Goal: Information Seeking & Learning: Find specific fact

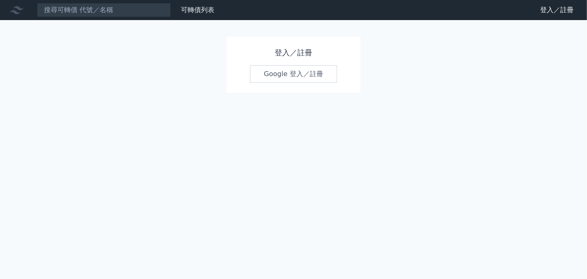
click at [302, 72] on link "Google 登入／註冊" at bounding box center [293, 74] width 87 height 18
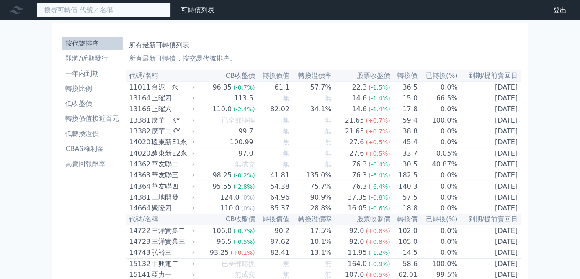
click at [79, 10] on input at bounding box center [104, 10] width 134 height 14
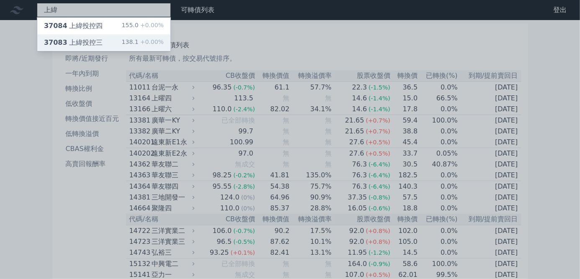
type input "上緯"
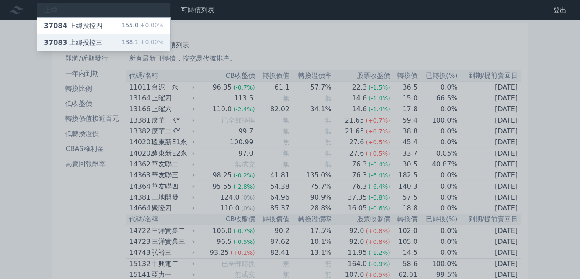
click at [95, 37] on div "37083 上緯投控三 138.1 +0.00%" at bounding box center [103, 42] width 133 height 17
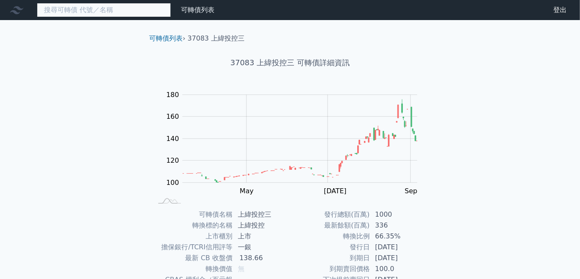
click at [95, 10] on input at bounding box center [104, 10] width 134 height 14
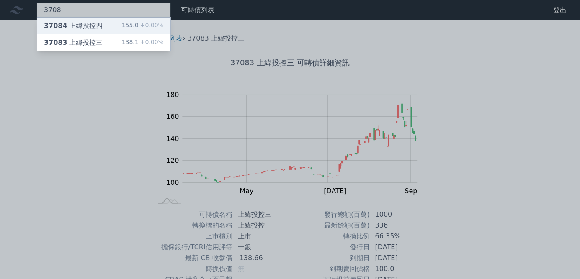
type input "3708"
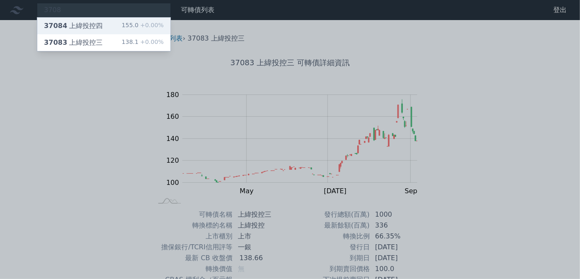
click at [105, 33] on div "37084 上緯投控四 155.0 +0.00%" at bounding box center [103, 26] width 133 height 17
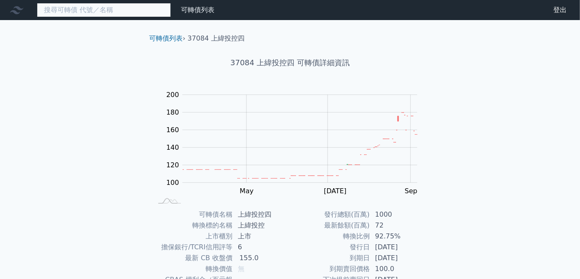
click at [117, 6] on input at bounding box center [104, 10] width 134 height 14
click at [160, 10] on input at bounding box center [104, 10] width 134 height 14
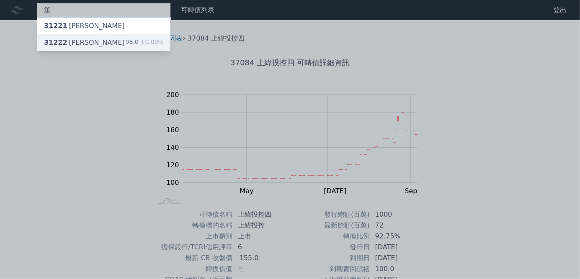
type input "笙"
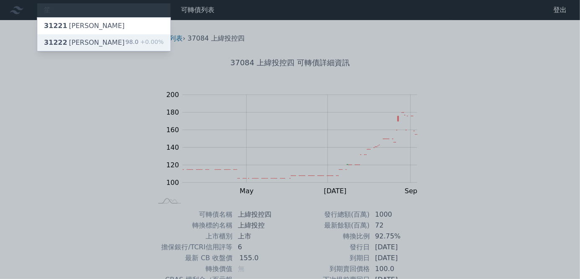
click at [149, 39] on span "+0.00%" at bounding box center [151, 42] width 25 height 7
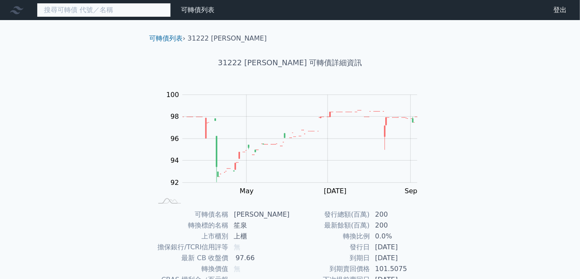
click at [150, 12] on input at bounding box center [104, 10] width 134 height 14
click at [151, 10] on input at bounding box center [104, 10] width 134 height 14
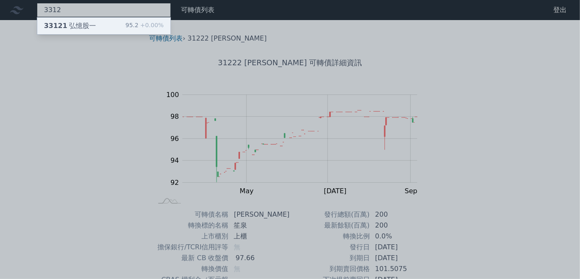
type input "3312"
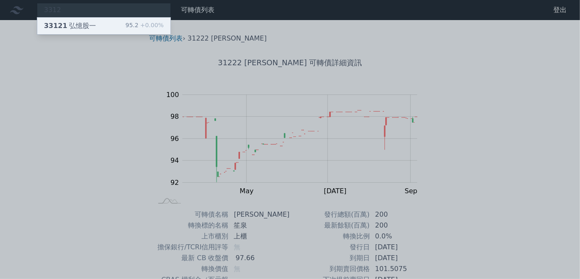
click at [137, 26] on div "95.2 +0.00%" at bounding box center [145, 26] width 38 height 10
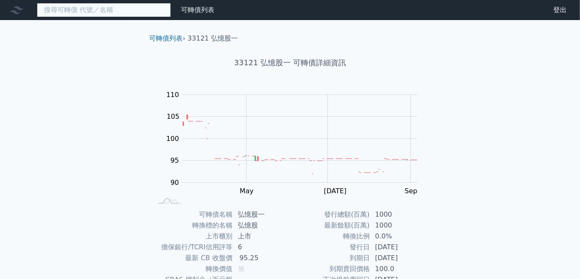
click at [136, 10] on input at bounding box center [104, 10] width 134 height 14
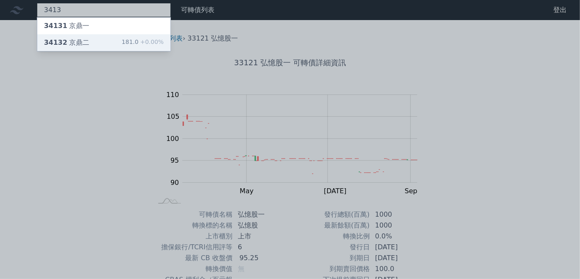
type input "3413"
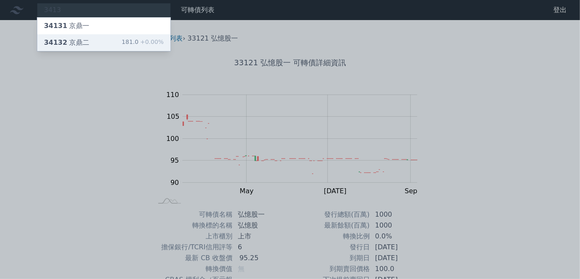
click at [124, 41] on div "34132 京鼎二 181.0 +0.00%" at bounding box center [103, 42] width 133 height 17
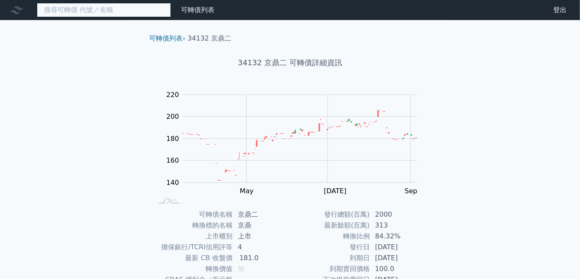
click at [115, 8] on input at bounding box center [104, 10] width 134 height 14
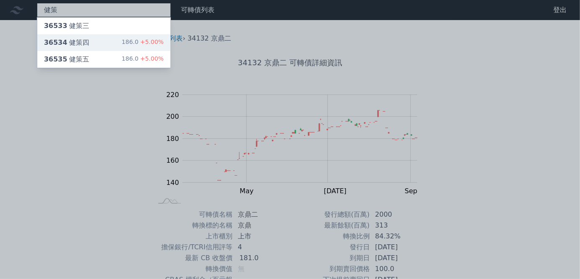
type input "健策"
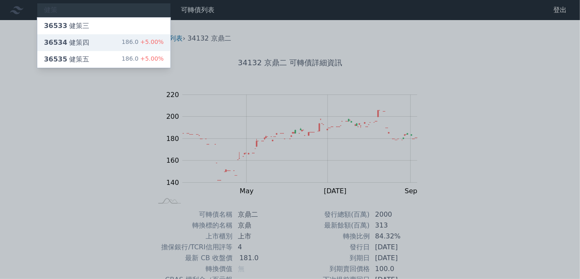
click at [123, 36] on div "36534 健策四 186.0 +5.00%" at bounding box center [103, 42] width 133 height 17
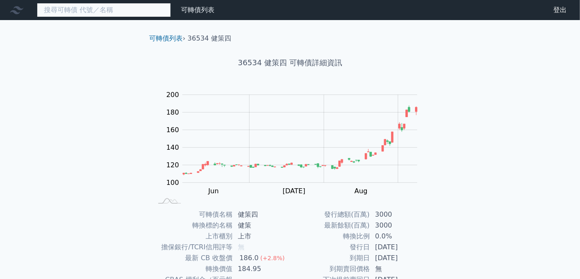
click at [142, 6] on input at bounding box center [104, 10] width 134 height 14
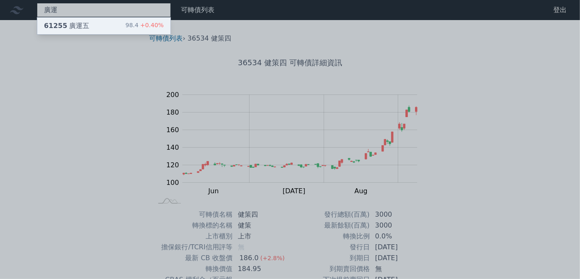
type input "廣運"
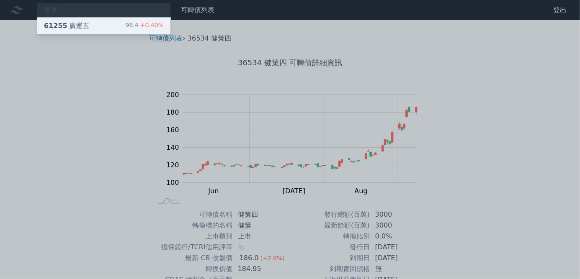
click at [131, 22] on div "98.4 +0.40%" at bounding box center [145, 26] width 38 height 10
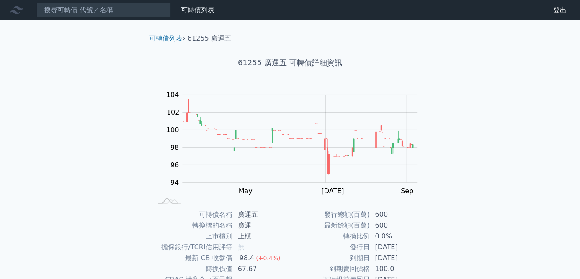
scroll to position [108, 0]
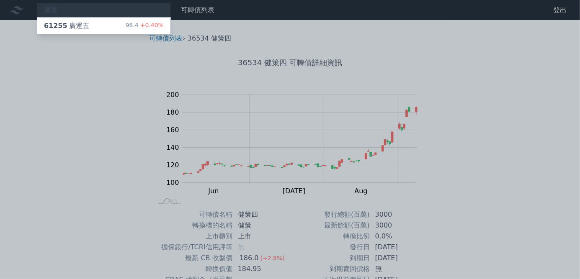
click at [448, 42] on div at bounding box center [290, 139] width 580 height 279
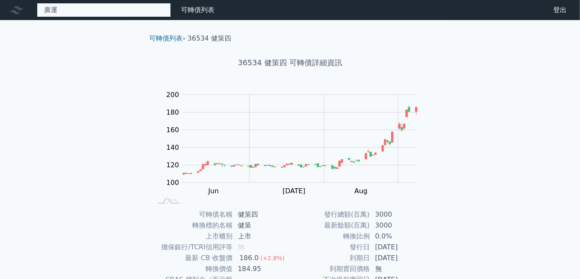
click at [138, 12] on div "廣運 61255 廣運五 98.4 +0.40%" at bounding box center [104, 10] width 134 height 14
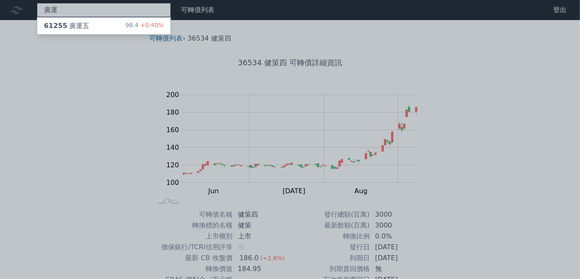
type input "廣"
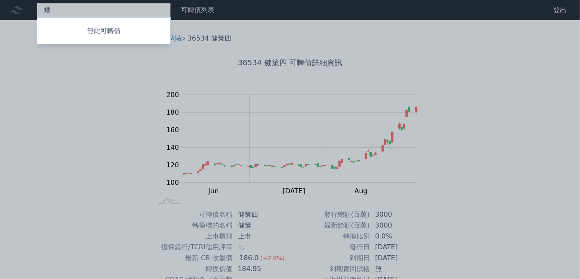
type input "譪"
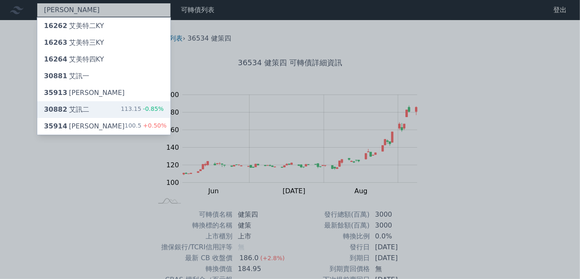
type input "[PERSON_NAME]"
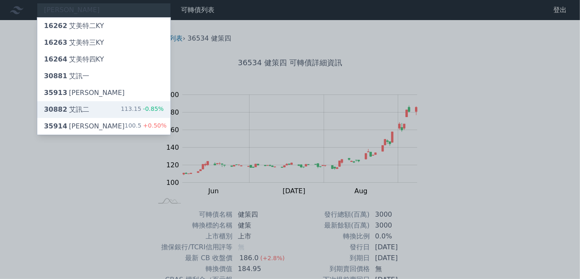
click at [119, 103] on div "30882 艾訊二 113.15 -0.85%" at bounding box center [103, 109] width 133 height 17
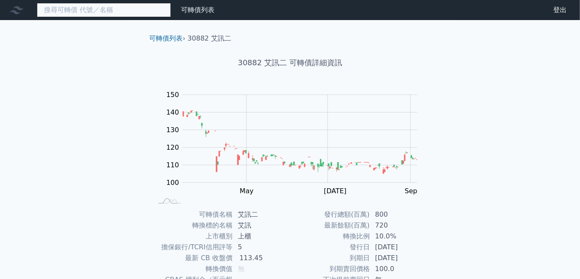
click at [116, 9] on input at bounding box center [104, 10] width 134 height 14
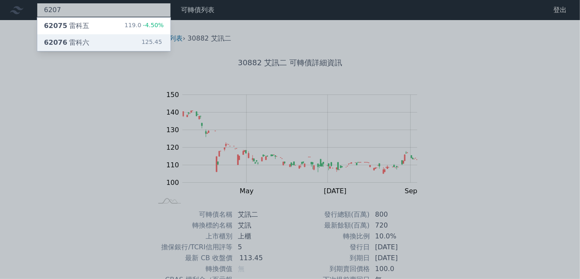
type input "6207"
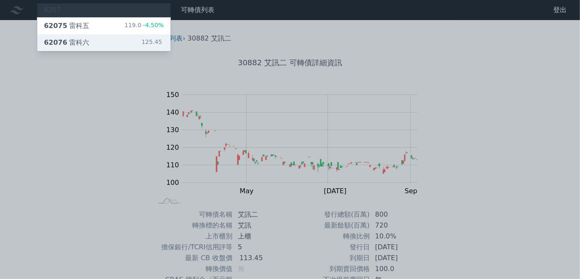
click at [116, 34] on div "62076 雷科六 125.45" at bounding box center [103, 42] width 133 height 17
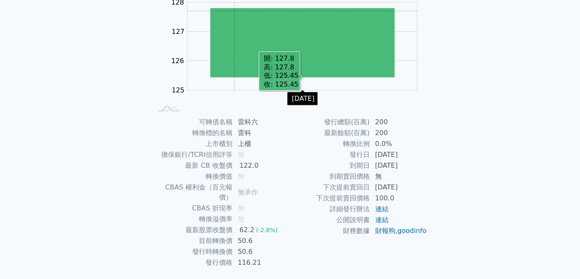
scroll to position [108, 0]
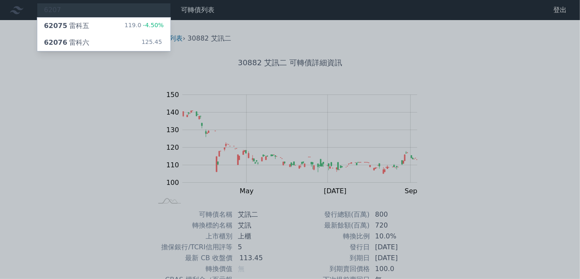
click at [68, 5] on div at bounding box center [290, 139] width 580 height 279
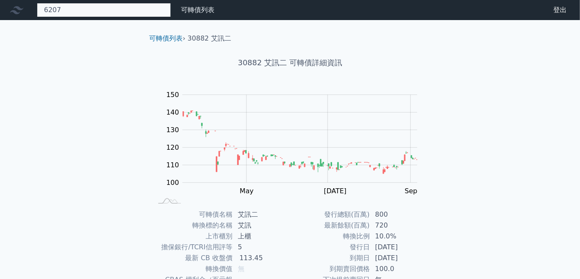
click at [69, 10] on div "6207 62075 雷科五 119.0 -4.50% 62076 雷科六 125.45" at bounding box center [104, 10] width 134 height 14
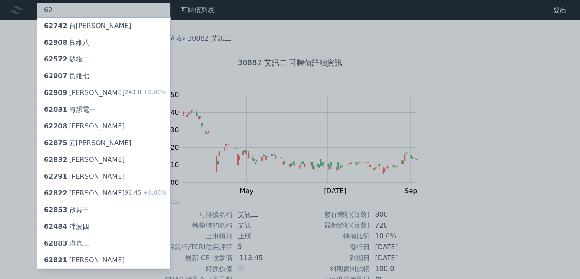
type input "6"
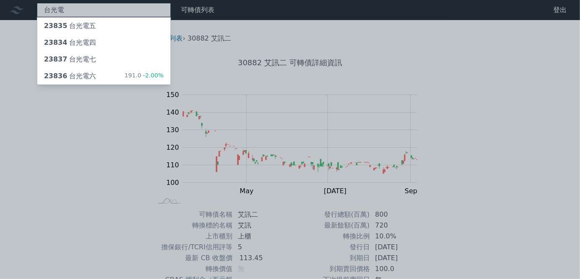
type input "台光電"
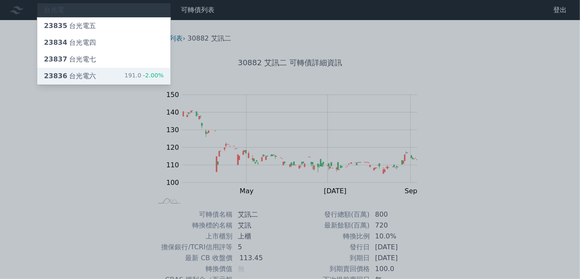
click at [86, 75] on div "23836 台光電六" at bounding box center [70, 76] width 52 height 10
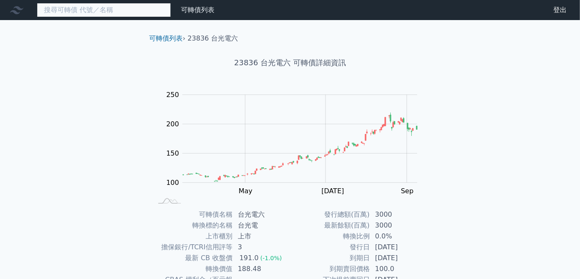
click at [126, 9] on input at bounding box center [104, 10] width 134 height 14
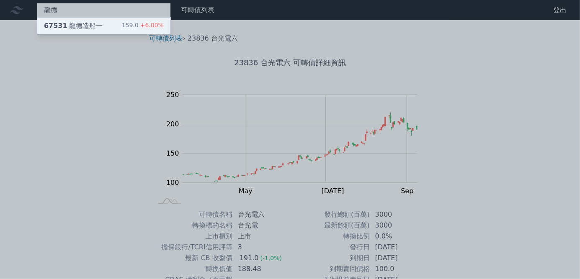
type input "龍德"
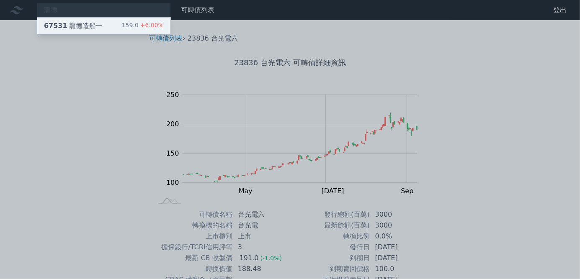
click at [143, 22] on span "+6.00%" at bounding box center [151, 25] width 25 height 7
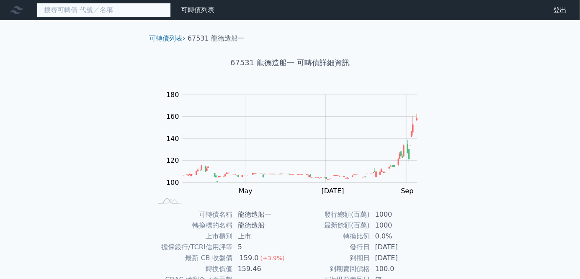
click at [131, 11] on input at bounding box center [104, 10] width 134 height 14
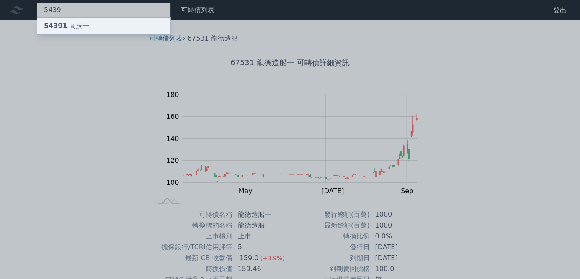
type input "5439"
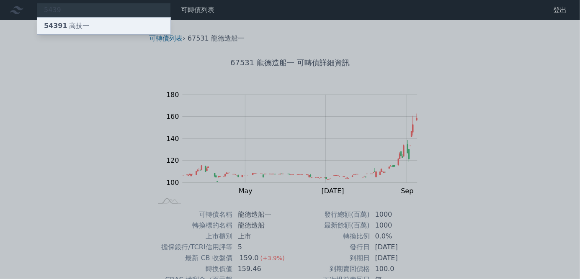
click at [122, 30] on div "54391 高技一" at bounding box center [103, 26] width 133 height 17
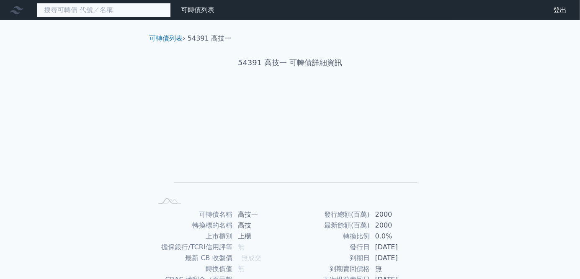
click at [99, 13] on input at bounding box center [104, 10] width 134 height 14
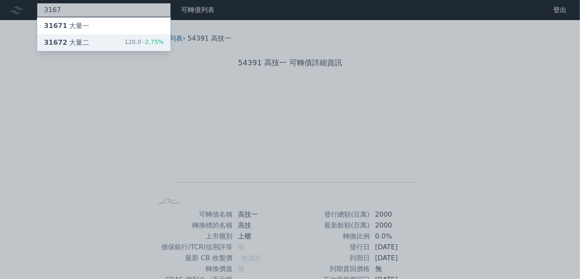
type input "3167"
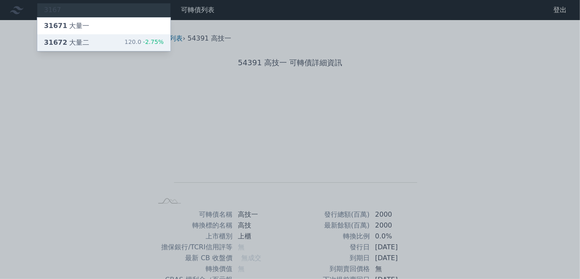
click at [99, 37] on div "31672 大量二 120.0 -2.75%" at bounding box center [103, 42] width 133 height 17
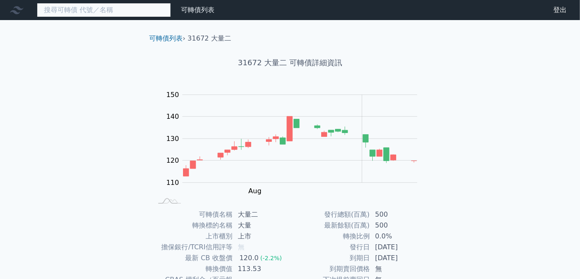
click at [156, 8] on input at bounding box center [104, 10] width 134 height 14
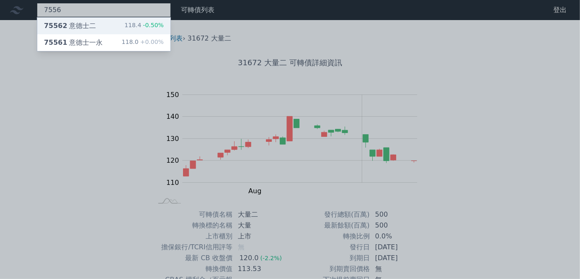
type input "7556"
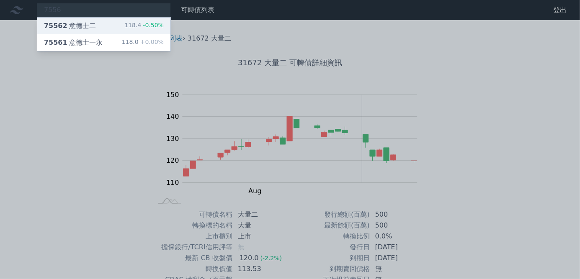
click at [142, 27] on div "118.4 -0.50%" at bounding box center [143, 26] width 39 height 10
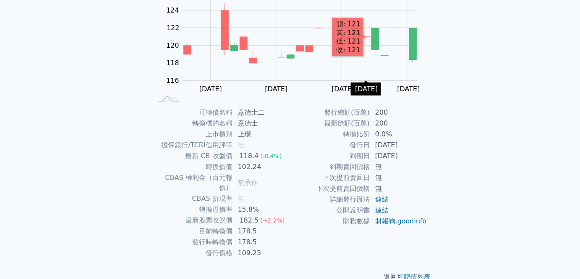
scroll to position [108, 0]
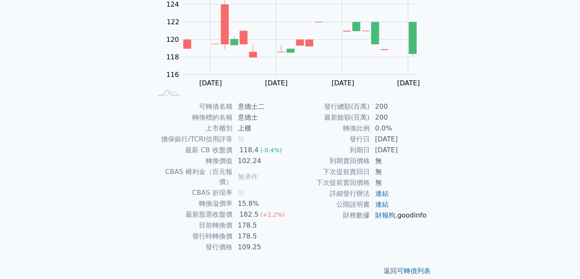
click at [397, 219] on link "goodinfo" at bounding box center [411, 215] width 29 height 8
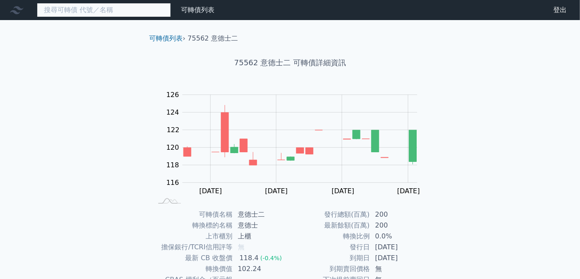
click at [125, 12] on input at bounding box center [104, 10] width 134 height 14
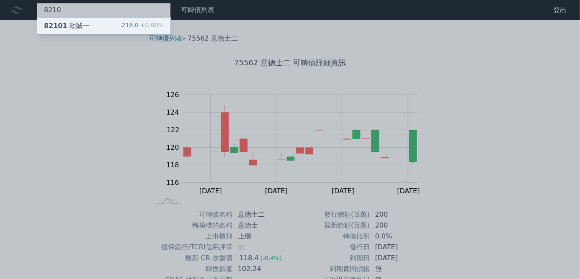
type input "8210"
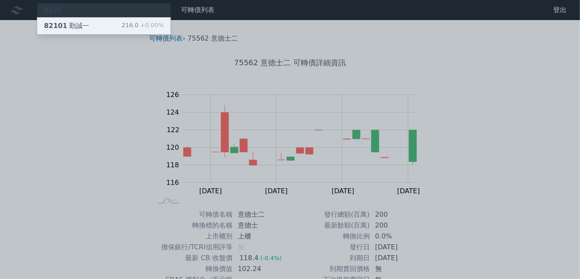
click at [119, 23] on div "82101 勤誠一 216.0 +0.00%" at bounding box center [103, 26] width 133 height 17
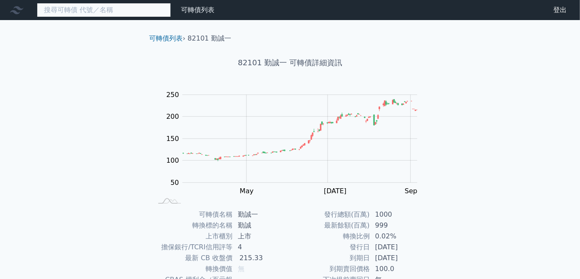
click at [144, 14] on input at bounding box center [104, 10] width 134 height 14
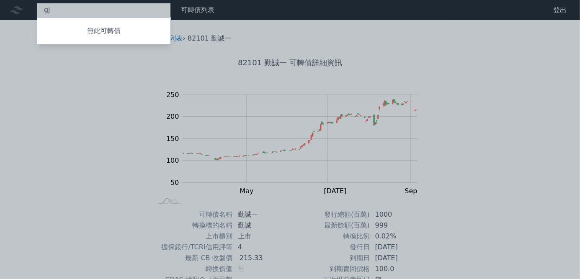
type input "g"
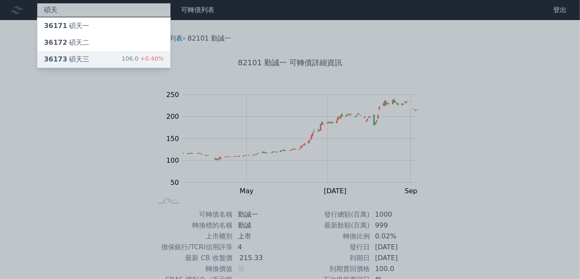
type input "碩天"
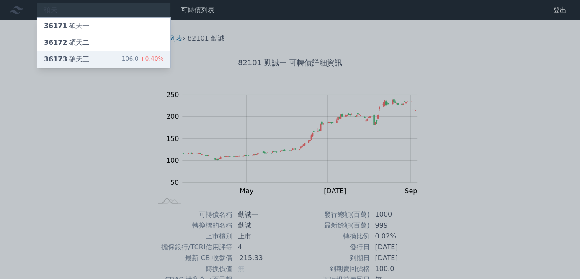
click at [132, 56] on div "106.0 +0.40%" at bounding box center [143, 59] width 42 height 10
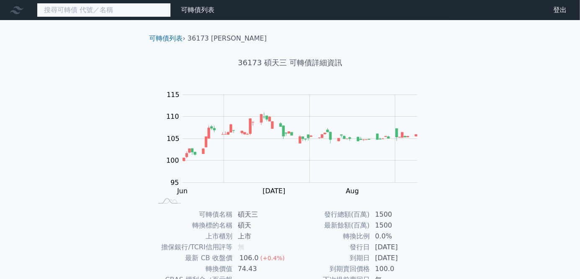
click at [90, 12] on input at bounding box center [104, 10] width 134 height 14
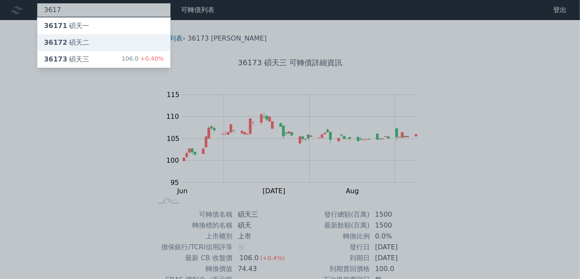
type input "3617"
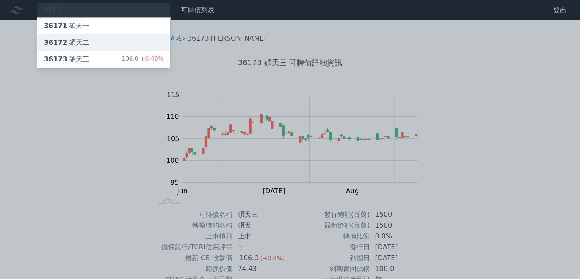
click at [86, 38] on div "36172 碩天二" at bounding box center [103, 42] width 133 height 17
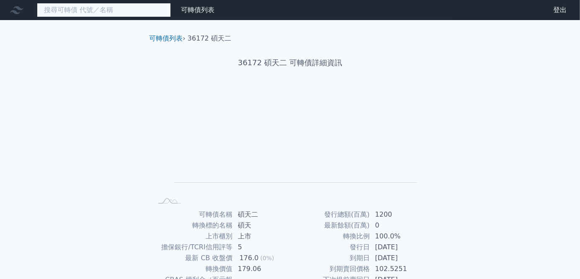
click at [106, 12] on input at bounding box center [104, 10] width 134 height 14
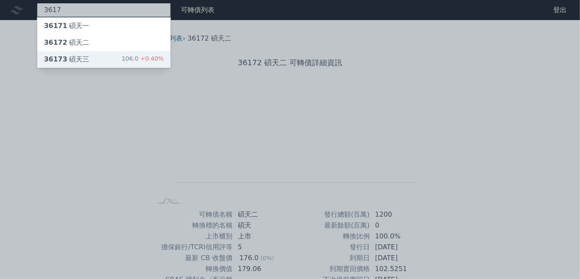
type input "3617"
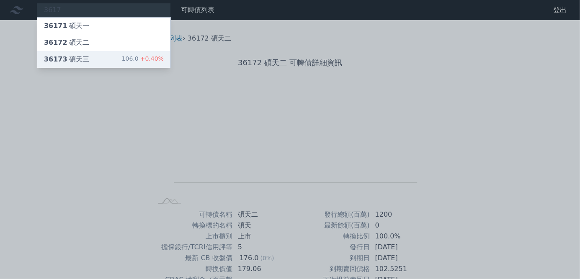
click at [103, 56] on div "36173 碩天三 106.0 +0.40%" at bounding box center [103, 59] width 133 height 17
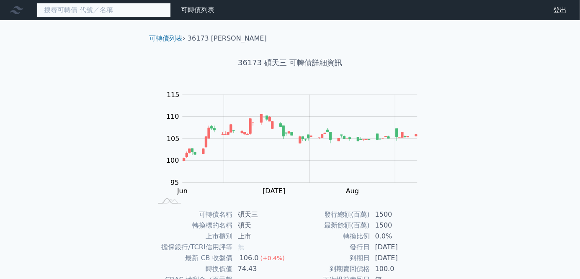
click at [104, 6] on input at bounding box center [104, 10] width 134 height 14
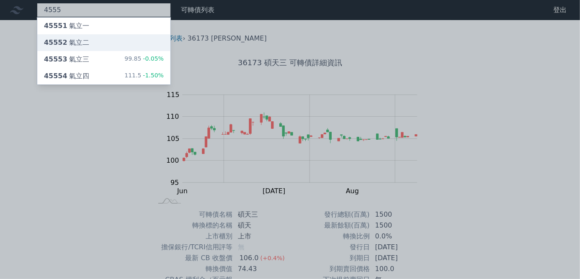
type input "4555"
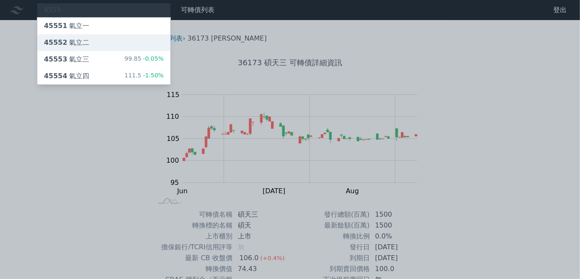
click at [103, 45] on div "45552 氣立二" at bounding box center [103, 42] width 133 height 17
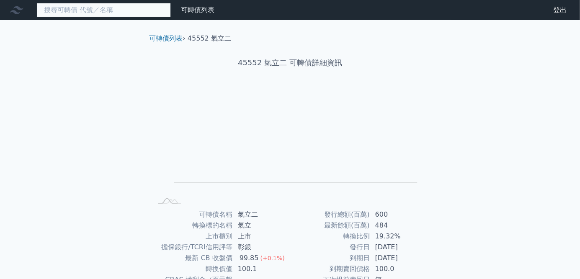
click at [100, 11] on input at bounding box center [104, 10] width 134 height 14
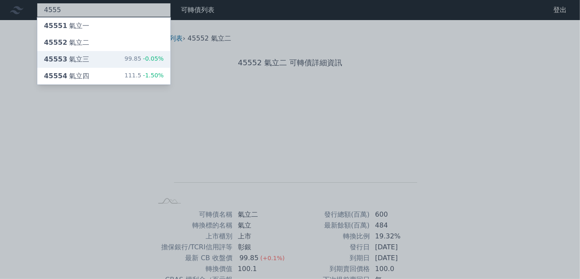
type input "4555"
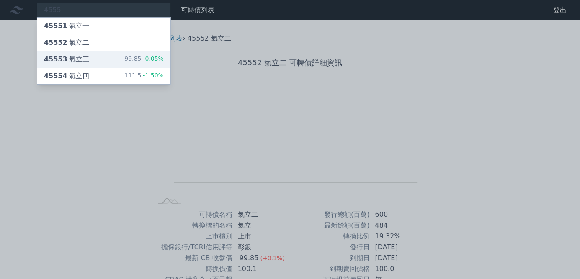
click at [100, 55] on div "45553 氣立三 99.85 -0.05%" at bounding box center [103, 59] width 133 height 17
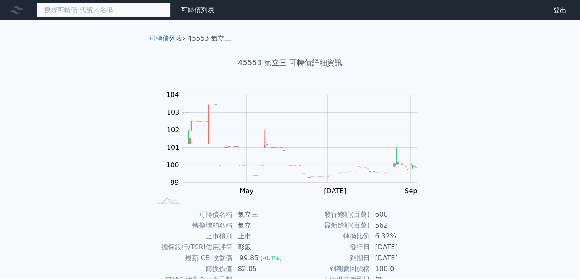
click at [99, 13] on input at bounding box center [104, 10] width 134 height 14
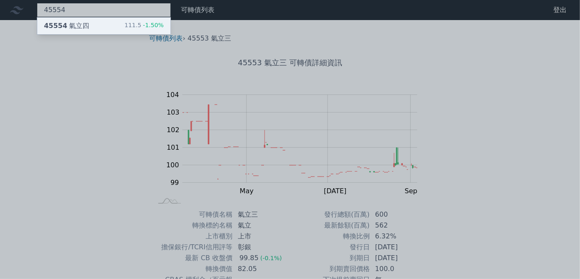
type input "45554"
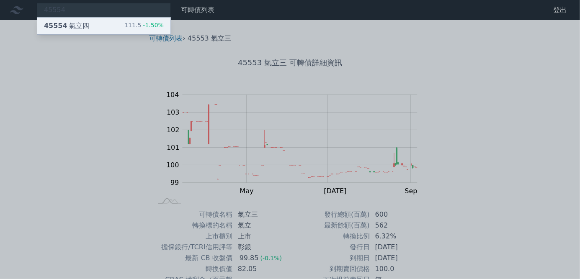
click at [98, 29] on div "45554 氣立四 111.5 -1.50%" at bounding box center [103, 26] width 133 height 17
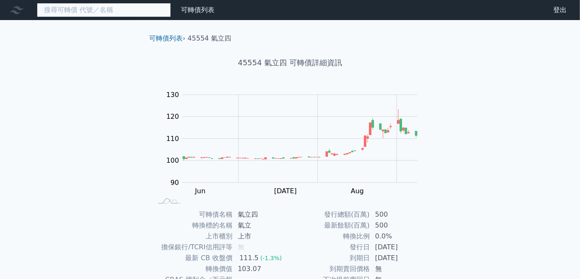
click at [144, 8] on input at bounding box center [104, 10] width 134 height 14
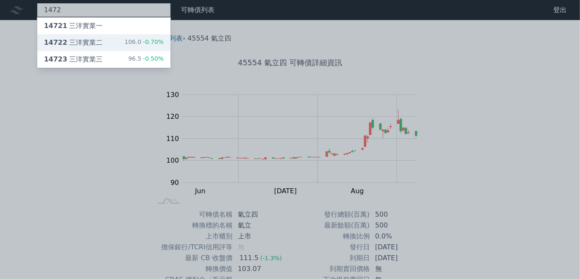
type input "1472"
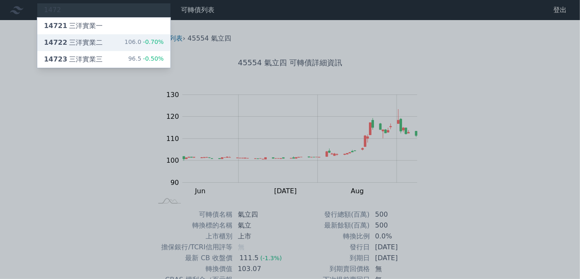
click at [140, 38] on div "106.0 -0.70%" at bounding box center [143, 43] width 39 height 10
click at [108, 6] on div at bounding box center [290, 139] width 580 height 279
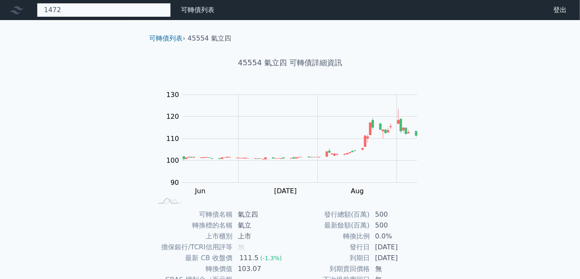
click at [108, 8] on div "1472 14721 三洋實業一 14722 三洋實業二 106.0 -0.70% 14723 三洋實業三 96.5 -0.50%" at bounding box center [104, 10] width 134 height 14
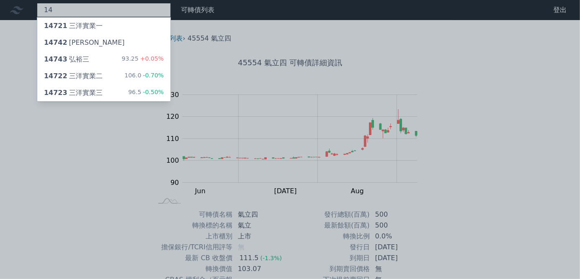
type input "1"
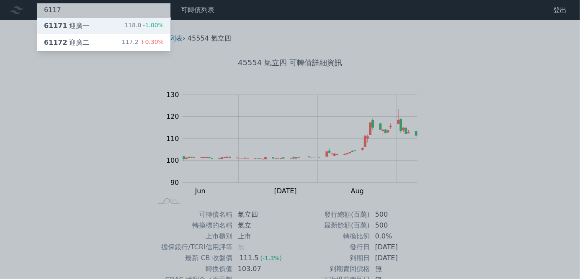
type input "6117"
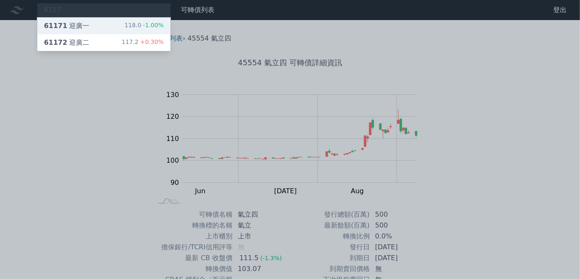
click at [106, 24] on div "61171 迎廣一 118.0 -1.00%" at bounding box center [103, 26] width 133 height 17
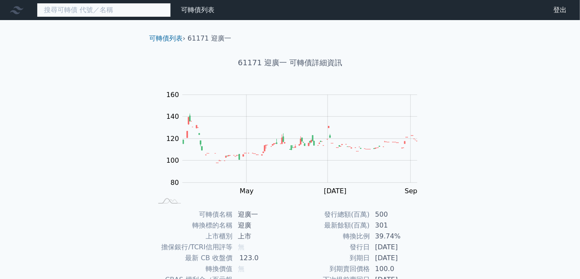
click at [107, 7] on input at bounding box center [104, 10] width 134 height 14
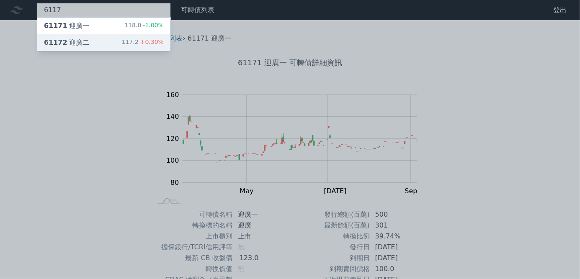
type input "6117"
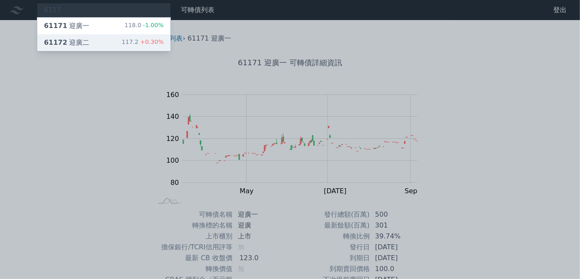
click at [108, 38] on div "61172 迎廣二 117.2 +0.30%" at bounding box center [103, 42] width 133 height 17
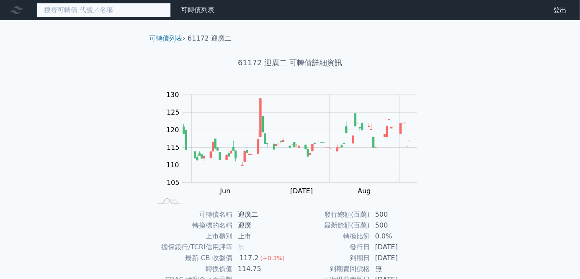
click at [119, 9] on input at bounding box center [104, 10] width 134 height 14
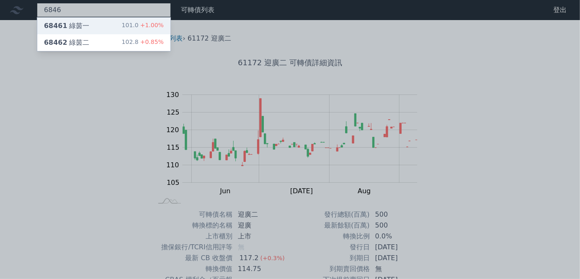
type input "6846"
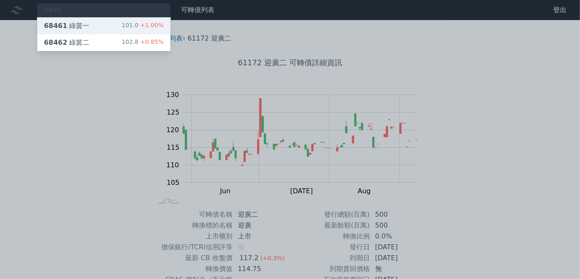
click at [119, 27] on div "68461 綠茵一 101.0 +1.00%" at bounding box center [103, 26] width 133 height 17
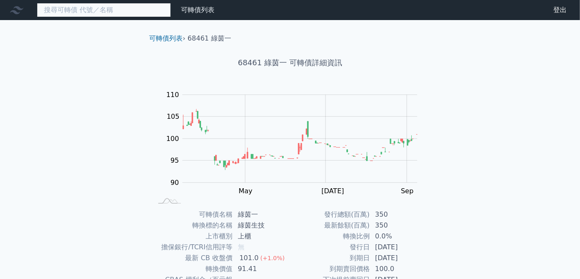
click at [132, 12] on input at bounding box center [104, 10] width 134 height 14
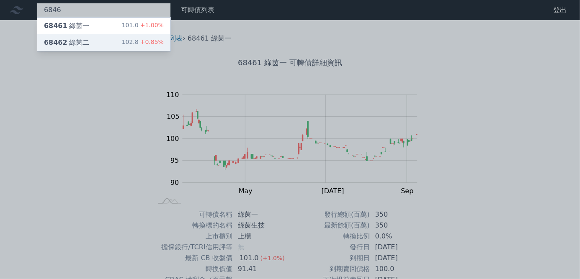
type input "6846"
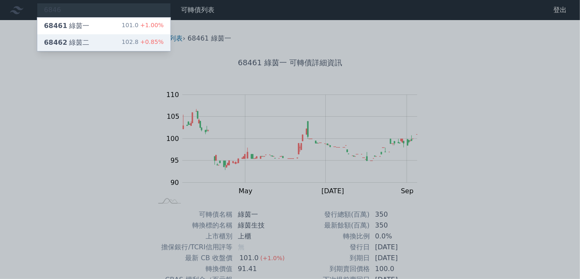
click at [129, 38] on div "102.8 +0.85%" at bounding box center [143, 43] width 42 height 10
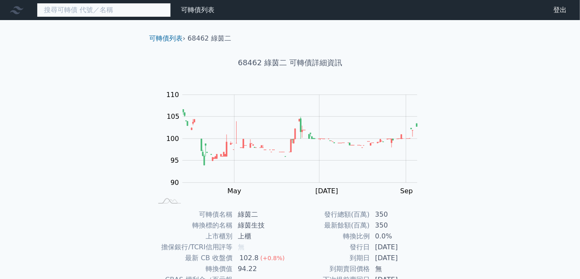
click at [152, 15] on input at bounding box center [104, 10] width 134 height 14
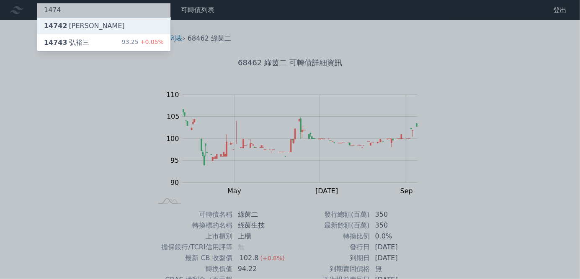
type input "1474"
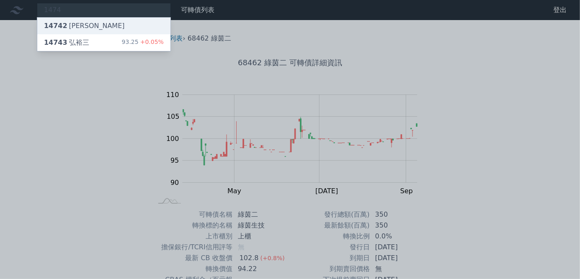
click at [140, 31] on div "14742 [PERSON_NAME]" at bounding box center [103, 26] width 133 height 17
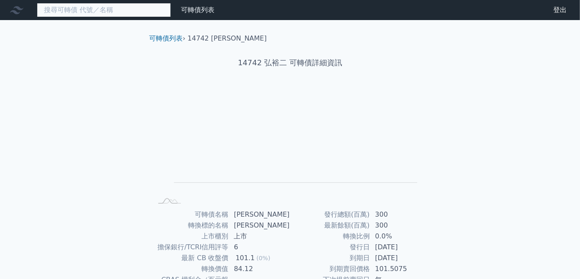
click at [69, 8] on input at bounding box center [104, 10] width 134 height 14
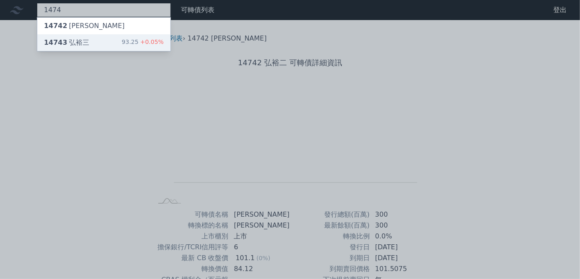
type input "1474"
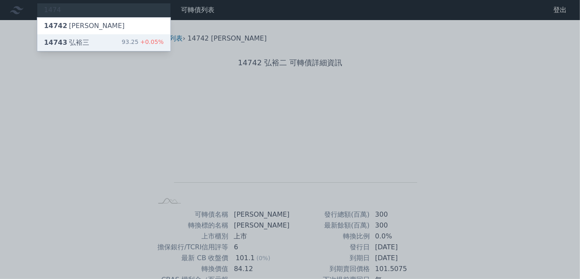
click at [77, 44] on div "14743 弘裕三" at bounding box center [66, 43] width 45 height 10
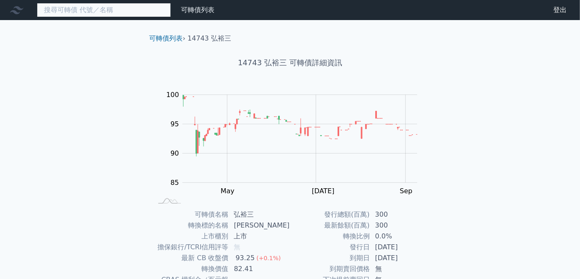
click at [152, 9] on input at bounding box center [104, 10] width 134 height 14
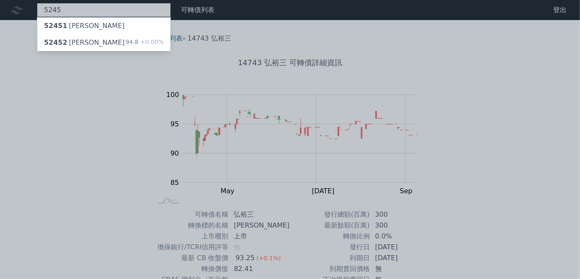
type input "5245"
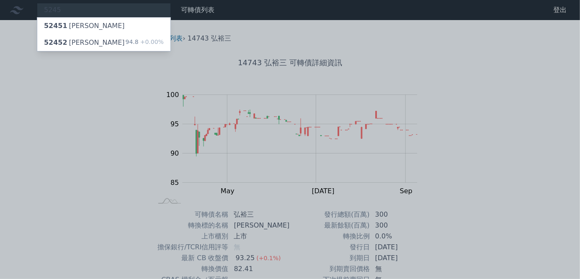
click at [146, 25] on div "52451 [PERSON_NAME]" at bounding box center [103, 26] width 133 height 17
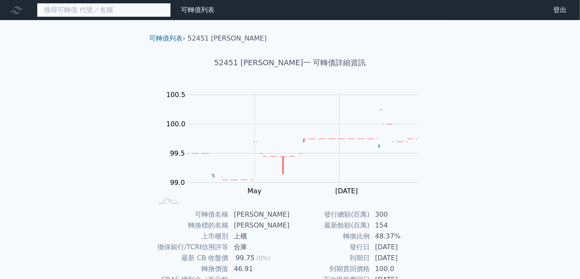
click at [124, 11] on input at bounding box center [104, 10] width 134 height 14
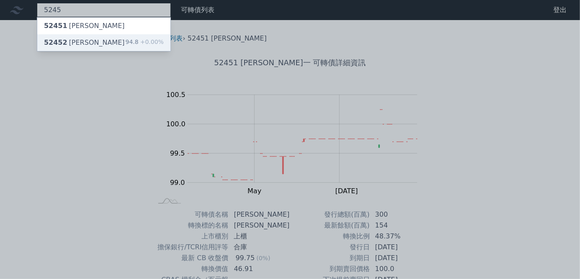
type input "5245"
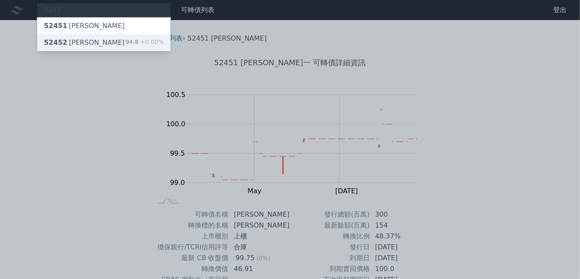
click at [131, 45] on div "94.8 +0.00%" at bounding box center [145, 43] width 38 height 10
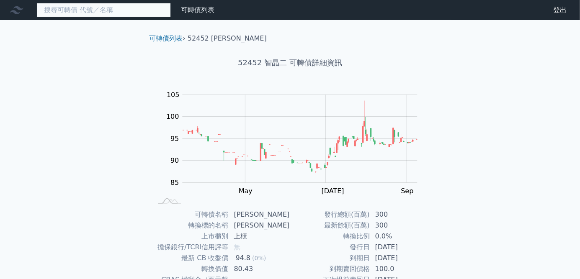
click at [151, 12] on input at bounding box center [104, 10] width 134 height 14
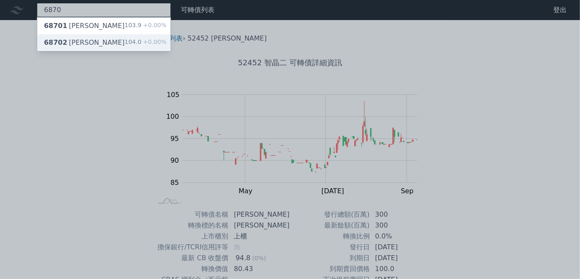
type input "6870"
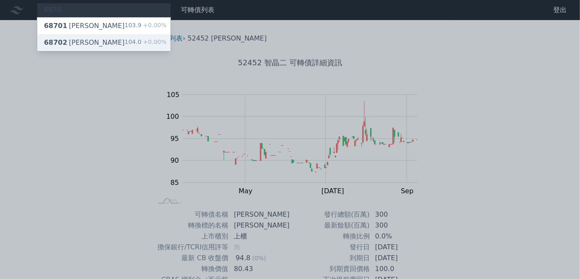
click at [121, 39] on div "68702 騰雲二 104.0 +0.00%" at bounding box center [103, 42] width 133 height 17
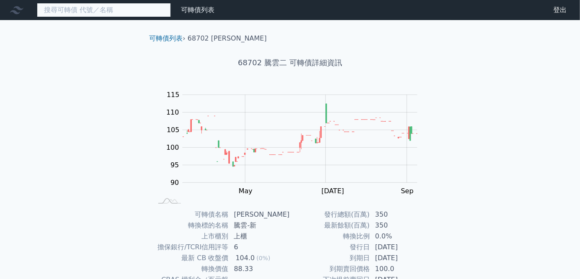
click at [104, 8] on input at bounding box center [104, 10] width 134 height 14
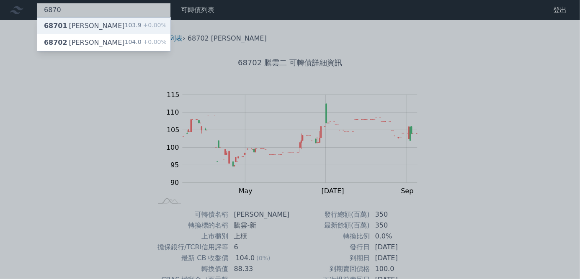
type input "6870"
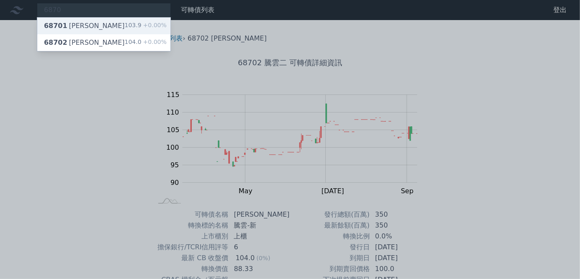
click at [100, 29] on div "68701 騰雲一 103.9 +0.00%" at bounding box center [103, 26] width 133 height 17
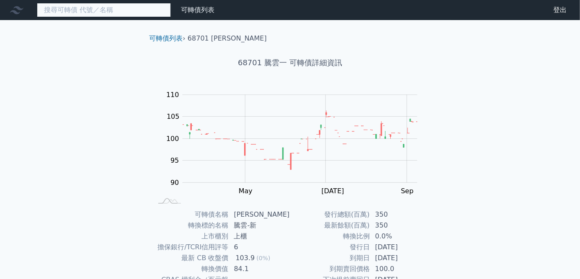
click at [90, 8] on input at bounding box center [104, 10] width 134 height 14
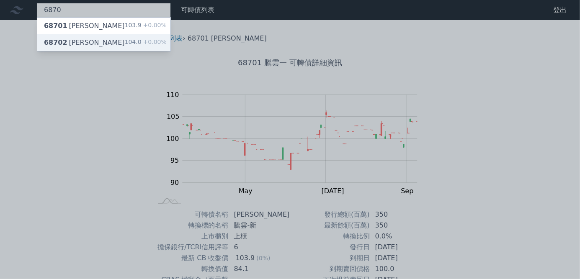
type input "6870"
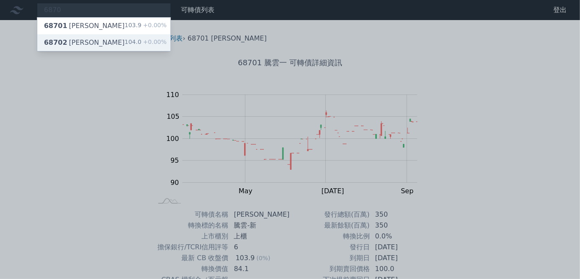
click at [90, 49] on div "68702 騰雲二 104.0 +0.00%" at bounding box center [103, 42] width 133 height 17
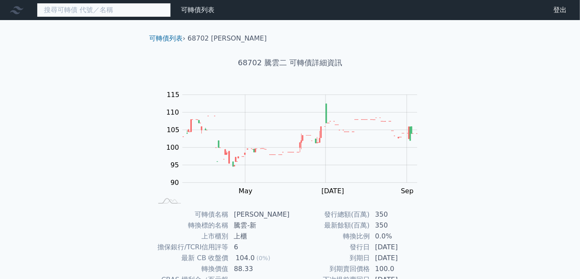
click at [136, 15] on input at bounding box center [104, 10] width 134 height 14
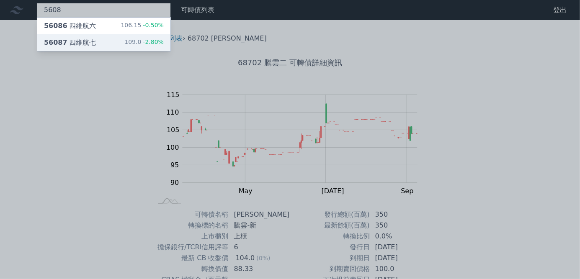
type input "5608"
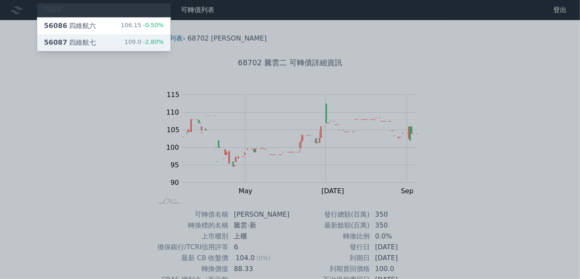
click at [126, 36] on div "56087 四維航七 109.0 -2.80%" at bounding box center [103, 42] width 133 height 17
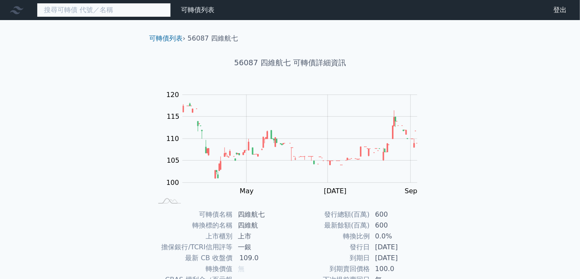
click at [108, 13] on input at bounding box center [104, 10] width 134 height 14
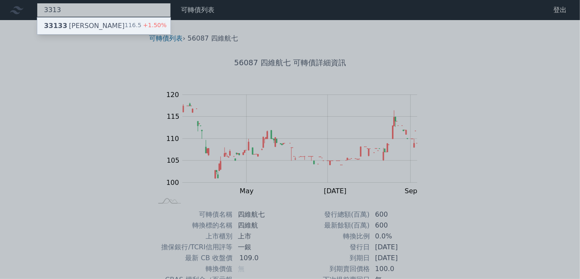
type input "3313"
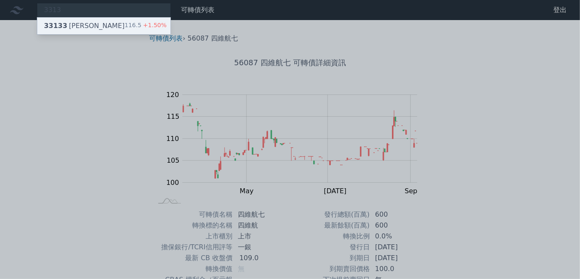
click at [106, 25] on div "33133 斐成三 116.5 +1.50%" at bounding box center [103, 26] width 133 height 17
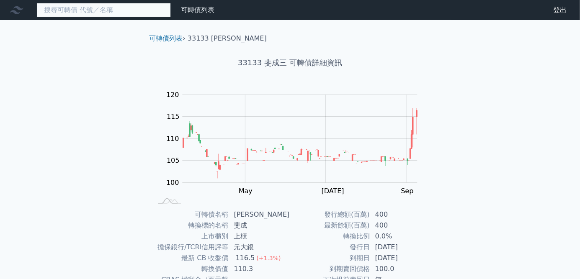
click at [128, 10] on input at bounding box center [104, 10] width 134 height 14
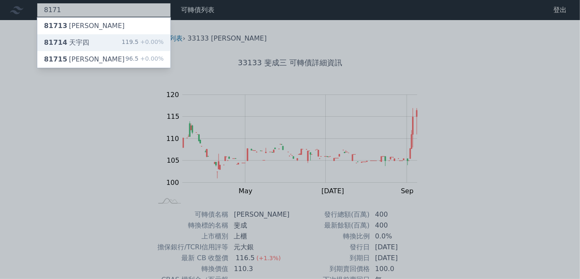
type input "8171"
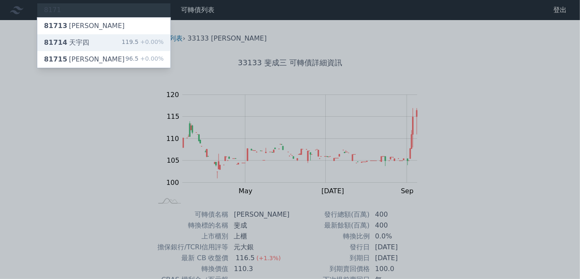
click at [122, 46] on div "81714 天宇四 119.5 +0.00%" at bounding box center [103, 42] width 133 height 17
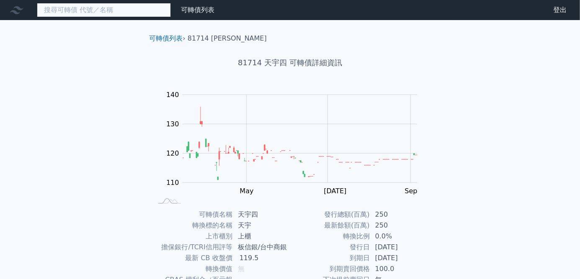
click at [106, 9] on input at bounding box center [104, 10] width 134 height 14
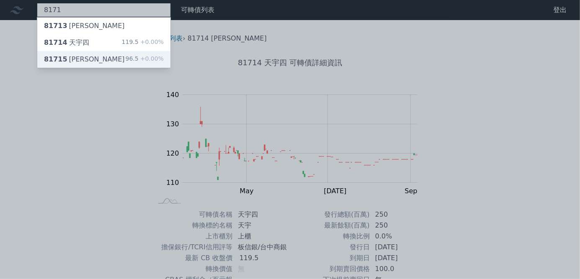
type input "8171"
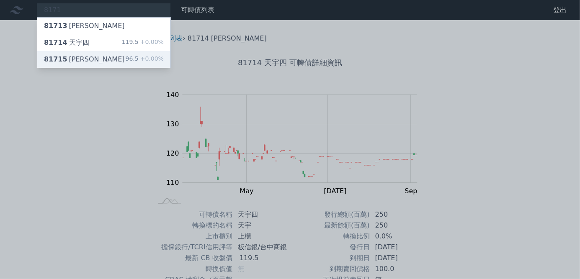
click at [112, 60] on div "81715 天宇五 96.5 +0.00%" at bounding box center [103, 59] width 133 height 17
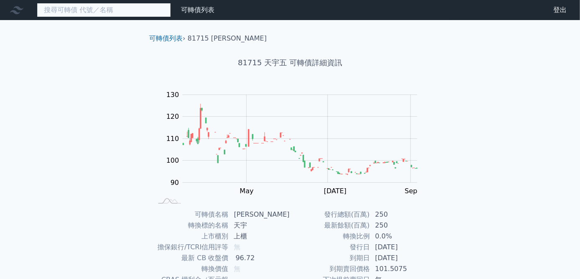
click at [133, 10] on input at bounding box center [104, 10] width 134 height 14
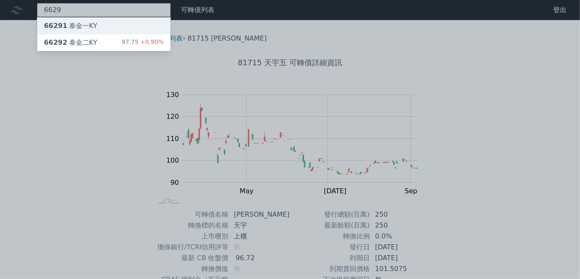
type input "6629"
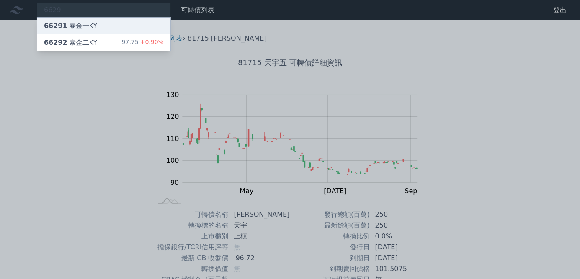
click at [135, 33] on div "66291 泰金一KY" at bounding box center [103, 26] width 133 height 17
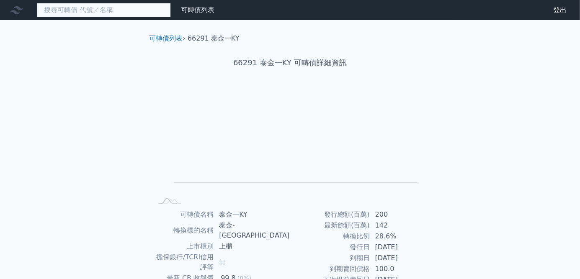
click at [130, 10] on input at bounding box center [104, 10] width 134 height 14
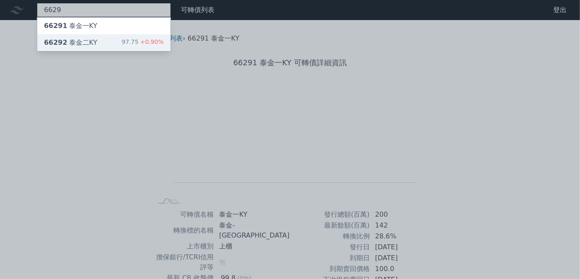
type input "6629"
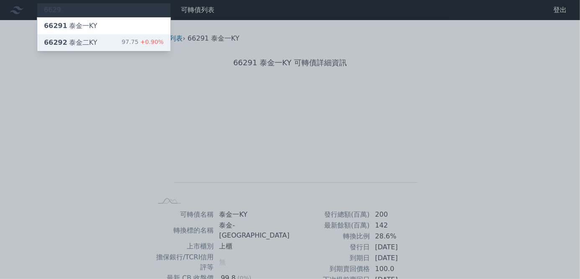
click at [131, 41] on div "97.75 +0.90%" at bounding box center [143, 43] width 42 height 10
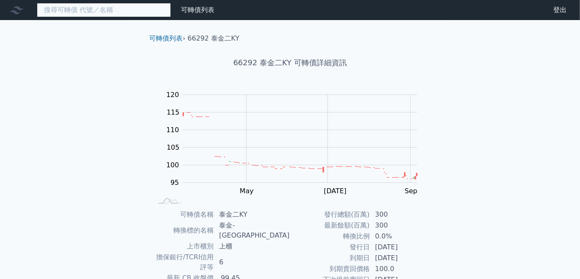
click at [121, 9] on input at bounding box center [104, 10] width 134 height 14
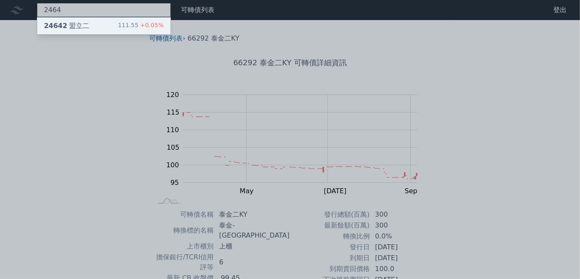
type input "2464"
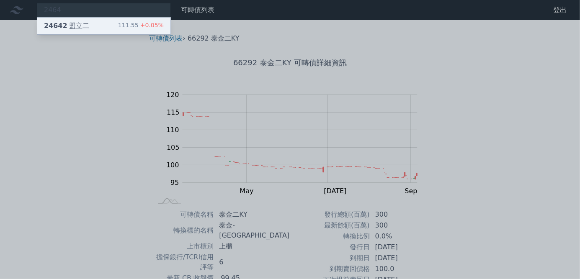
click at [119, 23] on div "24642 盟立二 111.55 +0.05%" at bounding box center [103, 26] width 133 height 17
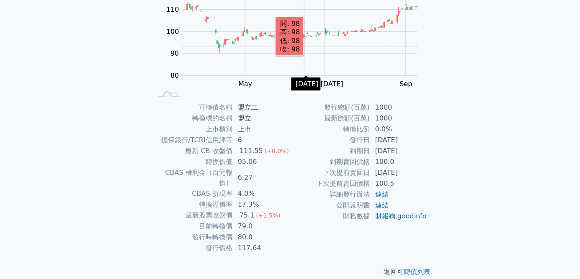
scroll to position [108, 0]
